Goal: Check status: Check status

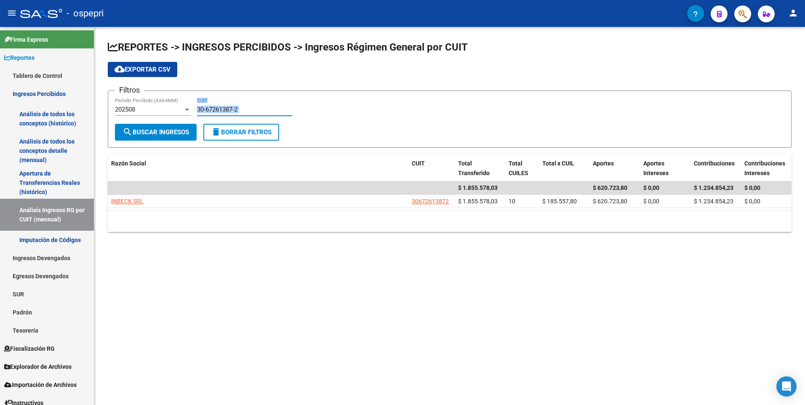
drag, startPoint x: 0, startPoint y: 0, endPoint x: 208, endPoint y: 106, distance: 233.6
click at [208, 106] on div "30-67261387-2 CUIT" at bounding box center [244, 107] width 95 height 18
click at [208, 106] on input "30-67261387-2" at bounding box center [244, 110] width 95 height 8
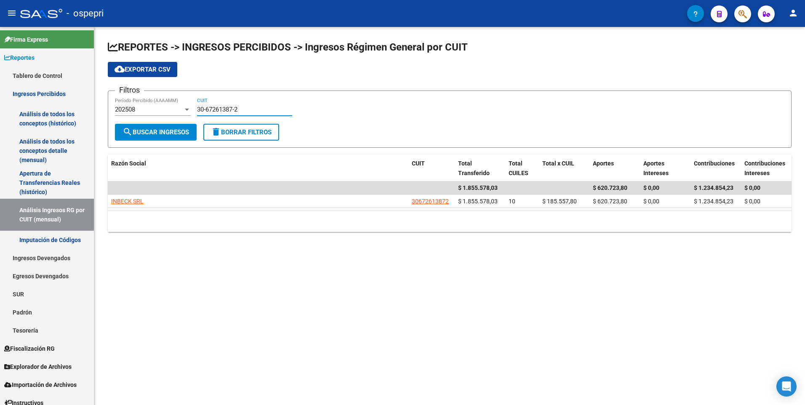
paste input "71790760-0"
type input "30-71790760-0"
click at [167, 126] on button "search Buscar Ingresos" at bounding box center [156, 132] width 82 height 17
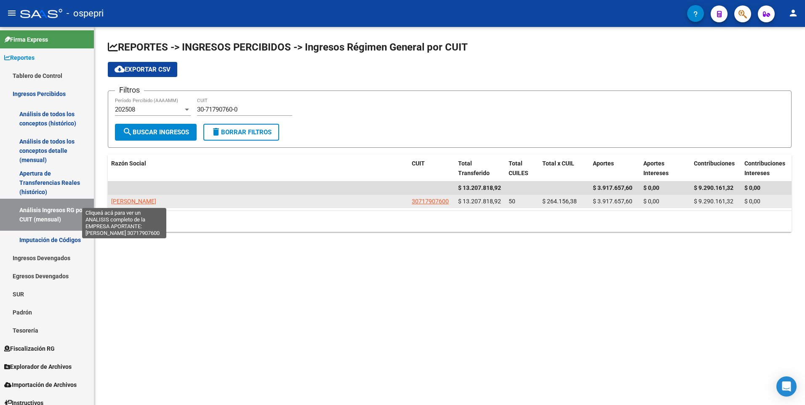
click at [132, 200] on span "[PERSON_NAME]" at bounding box center [133, 201] width 45 height 7
type textarea "30717907600"
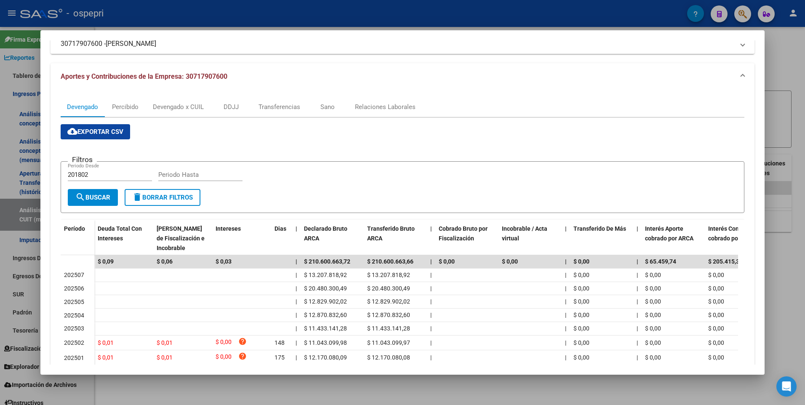
scroll to position [157, 0]
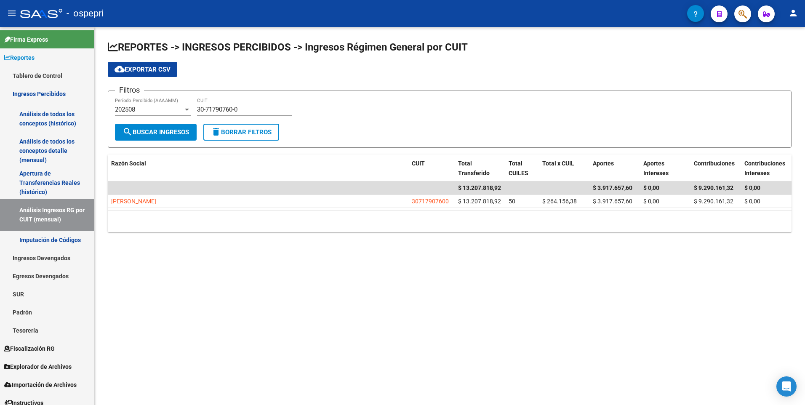
click at [211, 108] on input "30-71790760-0" at bounding box center [244, 110] width 95 height 8
paste input "497981-3"
type input "30-71497981-3"
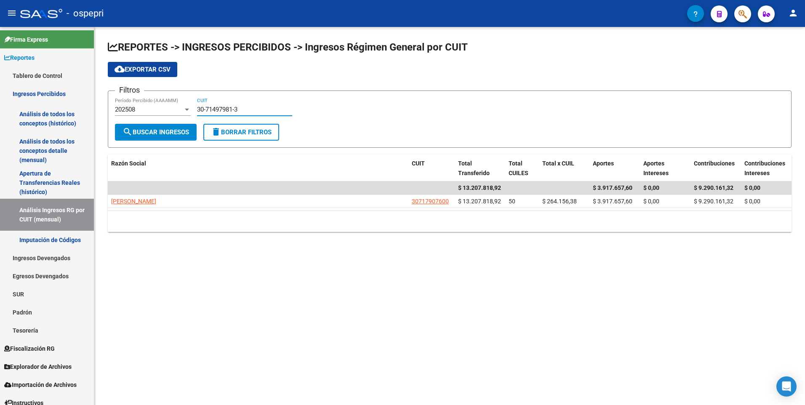
click at [147, 136] on span "search Buscar Ingresos" at bounding box center [155, 132] width 66 height 8
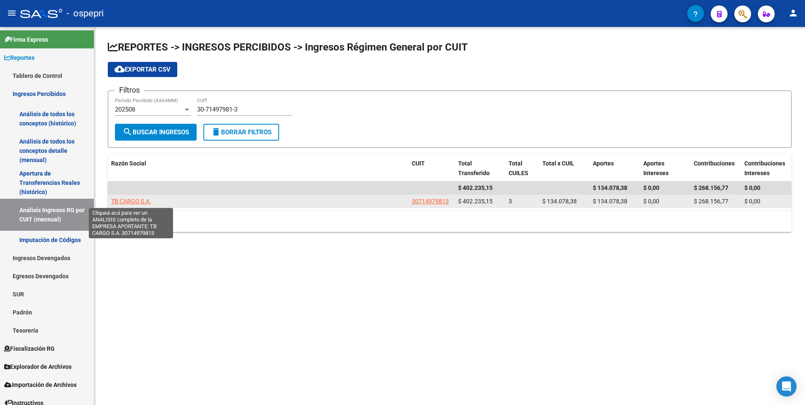
click at [137, 201] on span "TB CARGO S.A." at bounding box center [131, 201] width 40 height 7
type textarea "30714979813"
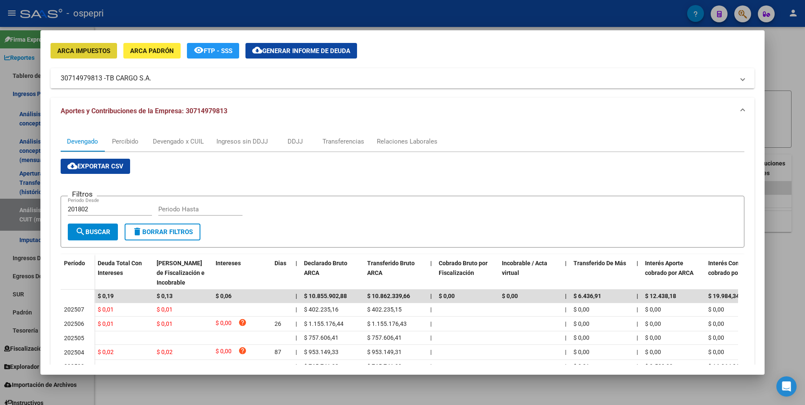
scroll to position [42, 0]
